Goal: Information Seeking & Learning: Learn about a topic

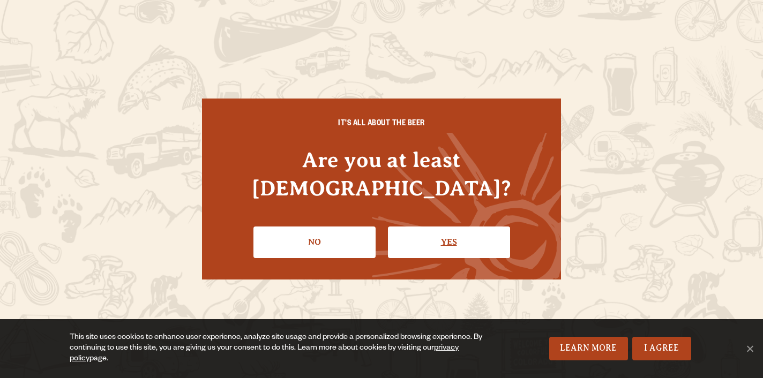
click at [450, 227] on link "Yes" at bounding box center [449, 242] width 122 height 31
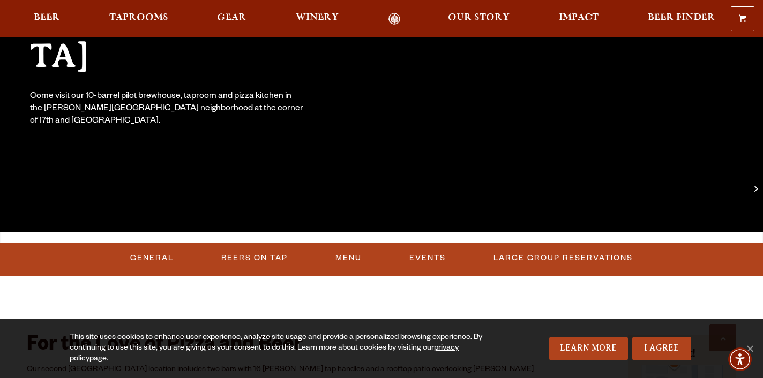
scroll to position [269, 0]
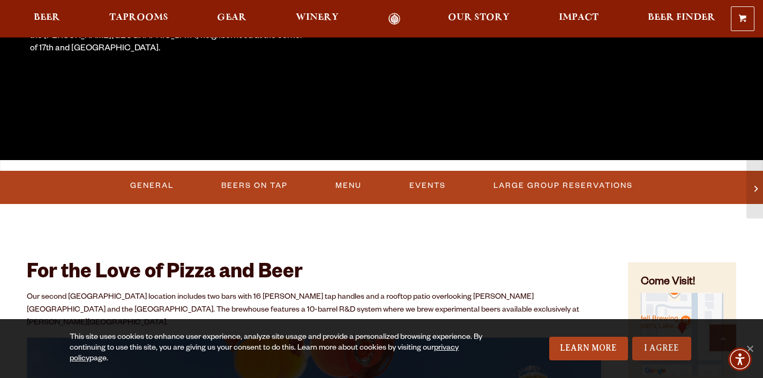
click at [656, 352] on link "I Agree" at bounding box center [661, 349] width 59 height 24
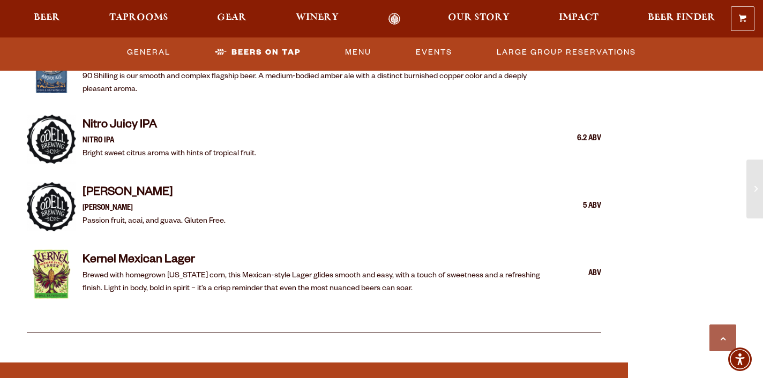
scroll to position [1947, 0]
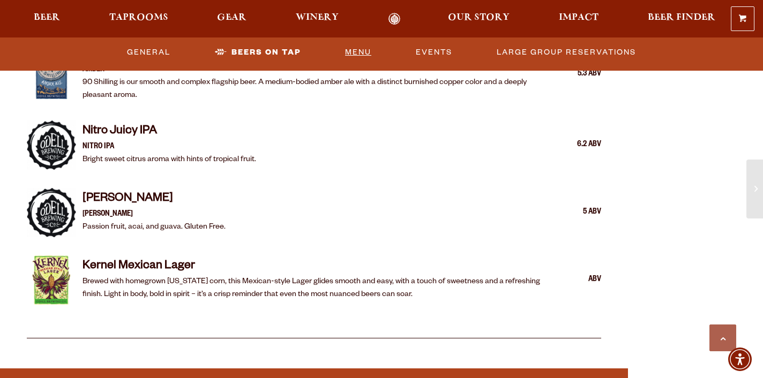
click at [359, 57] on link "Menu" at bounding box center [358, 52] width 35 height 25
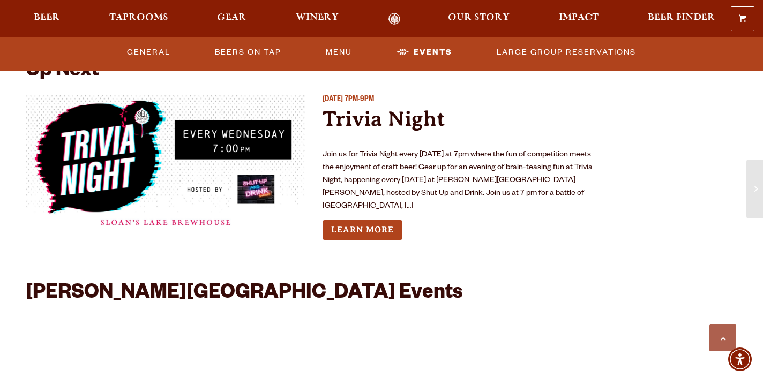
scroll to position [2559, 0]
